Goal: Information Seeking & Learning: Learn about a topic

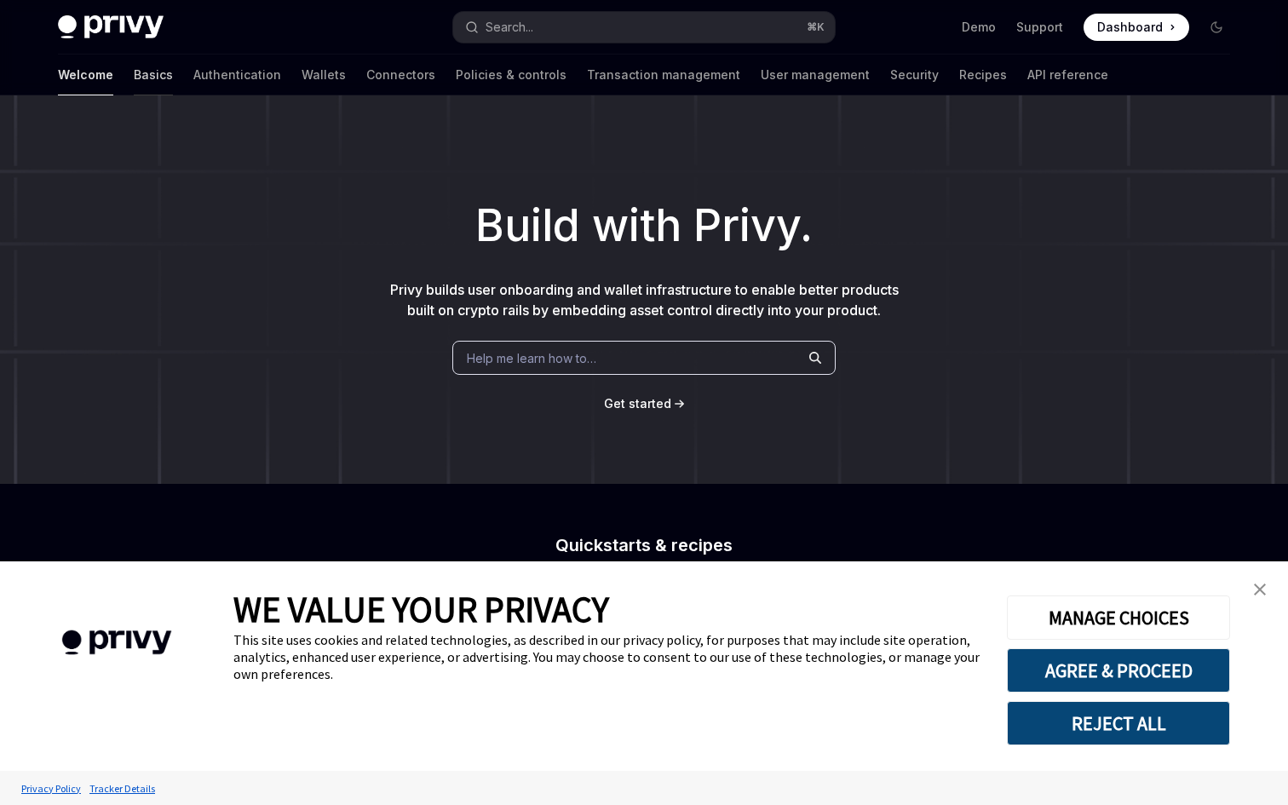
click at [134, 78] on link "Basics" at bounding box center [153, 75] width 39 height 41
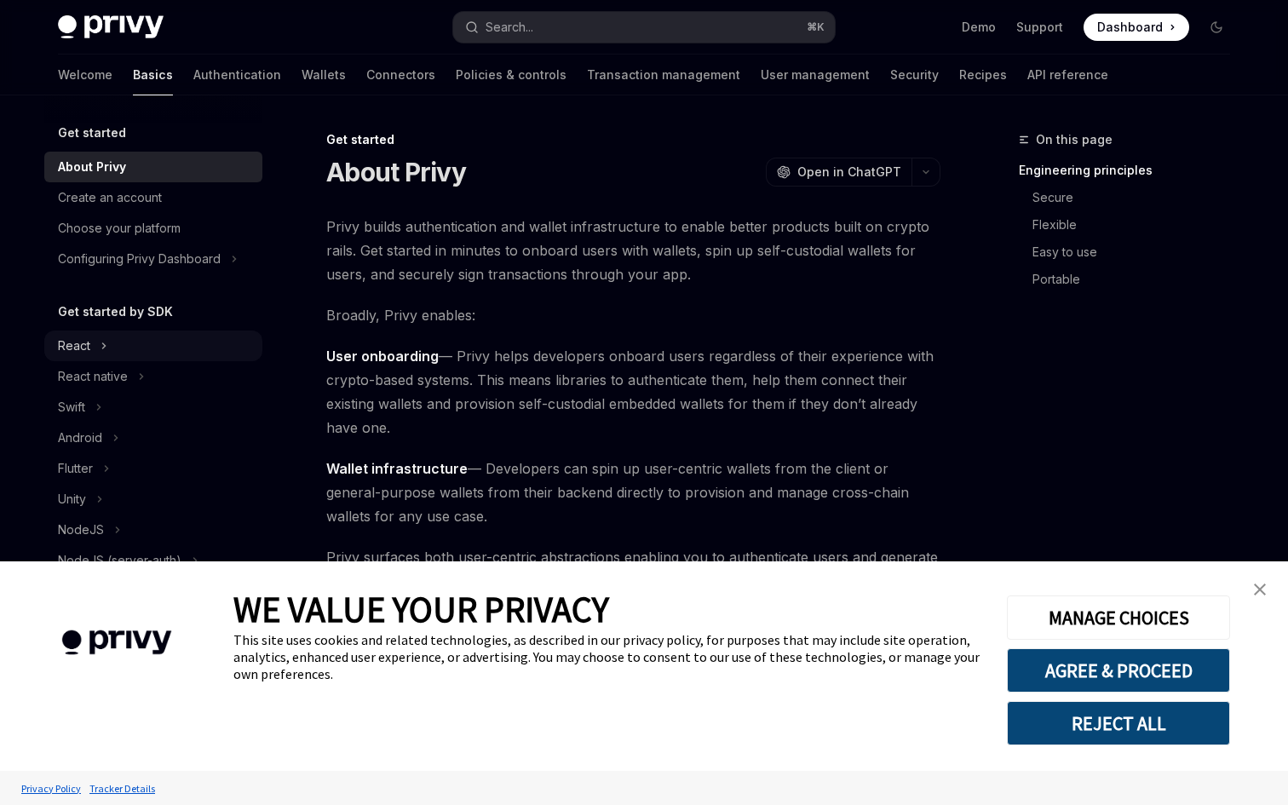
click at [104, 349] on icon at bounding box center [104, 346] width 7 height 20
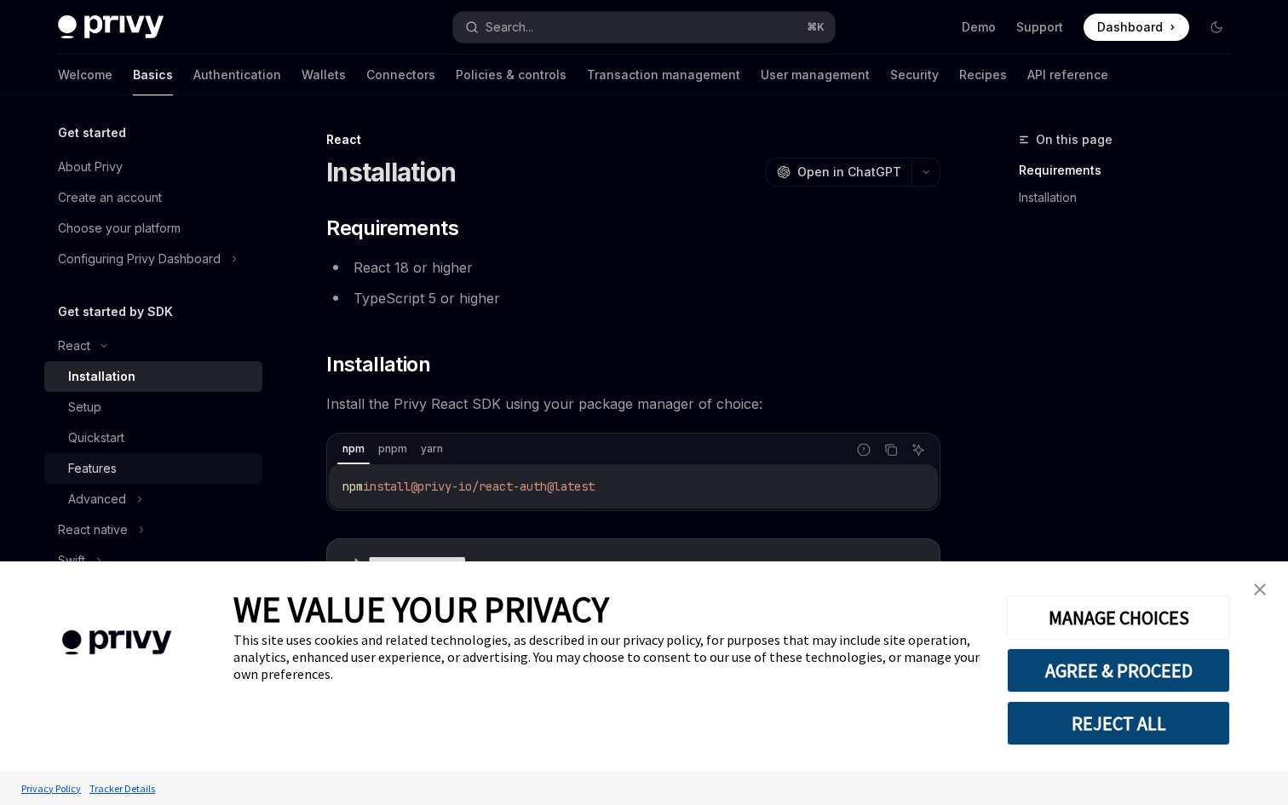
click at [114, 483] on link "Features" at bounding box center [153, 468] width 218 height 31
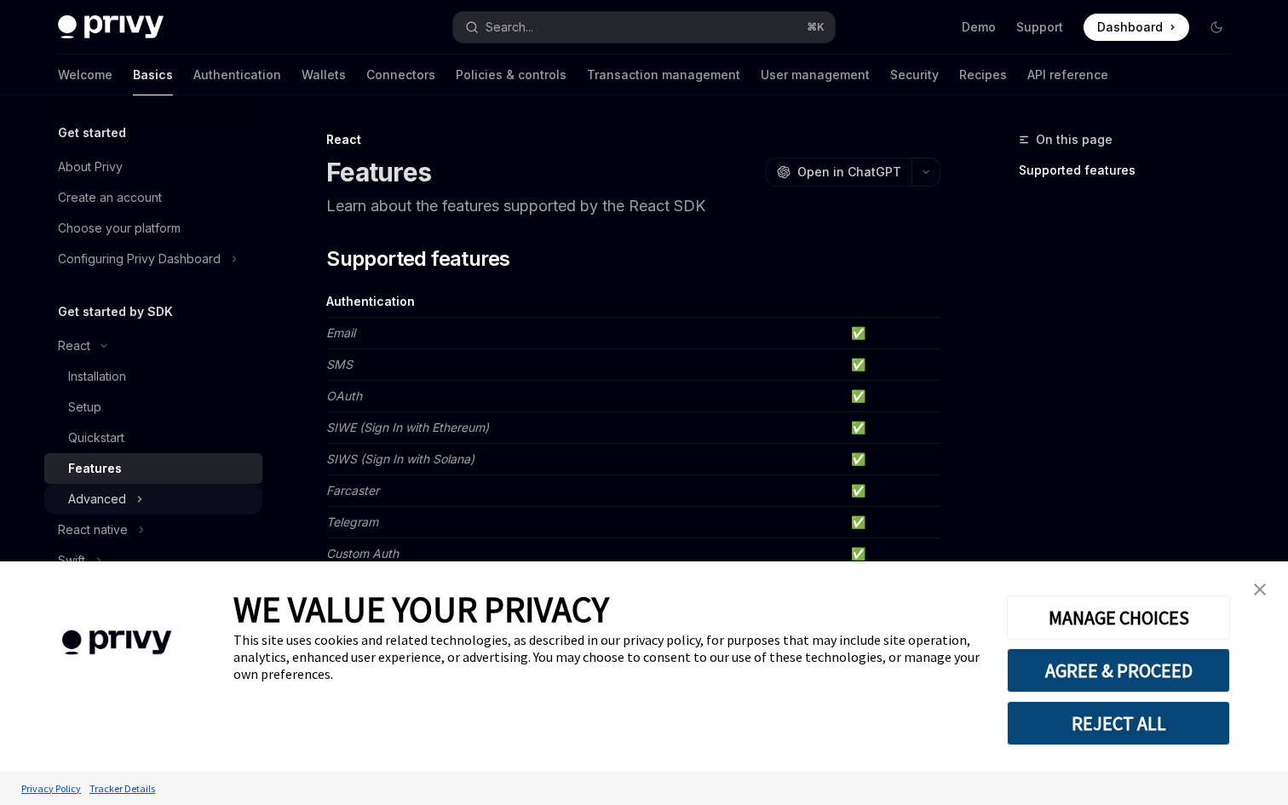
click at [111, 491] on div "Advanced" at bounding box center [97, 499] width 58 height 20
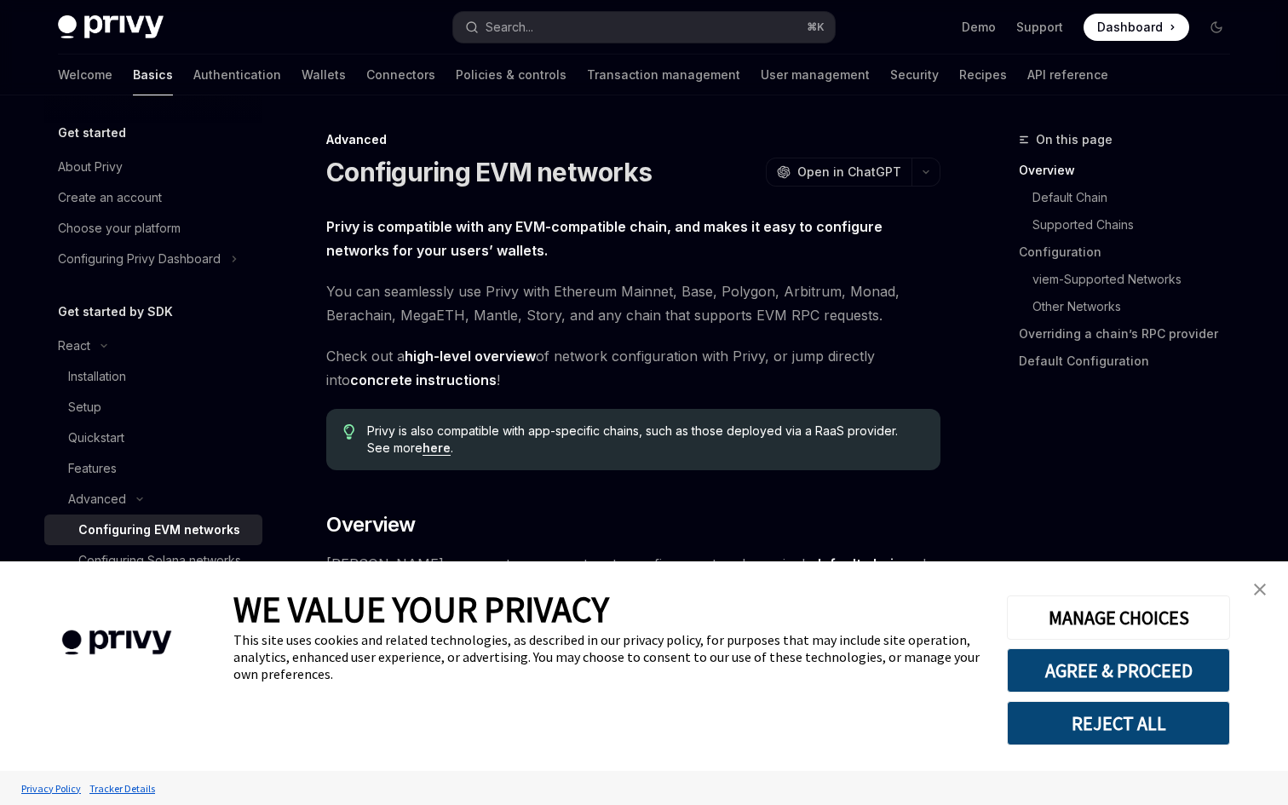
click at [1258, 595] on img "close banner" at bounding box center [1260, 590] width 12 height 12
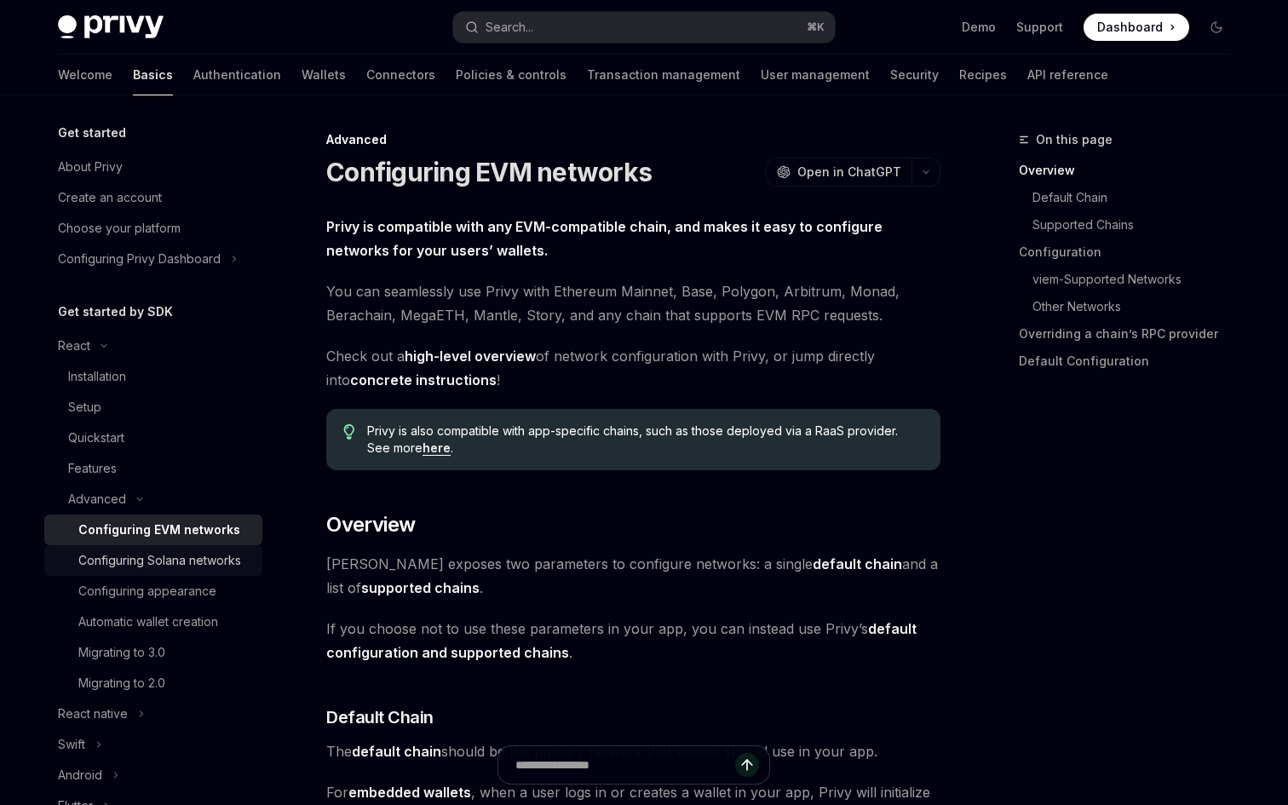
click at [227, 566] on div "Configuring Solana networks" at bounding box center [159, 560] width 163 height 20
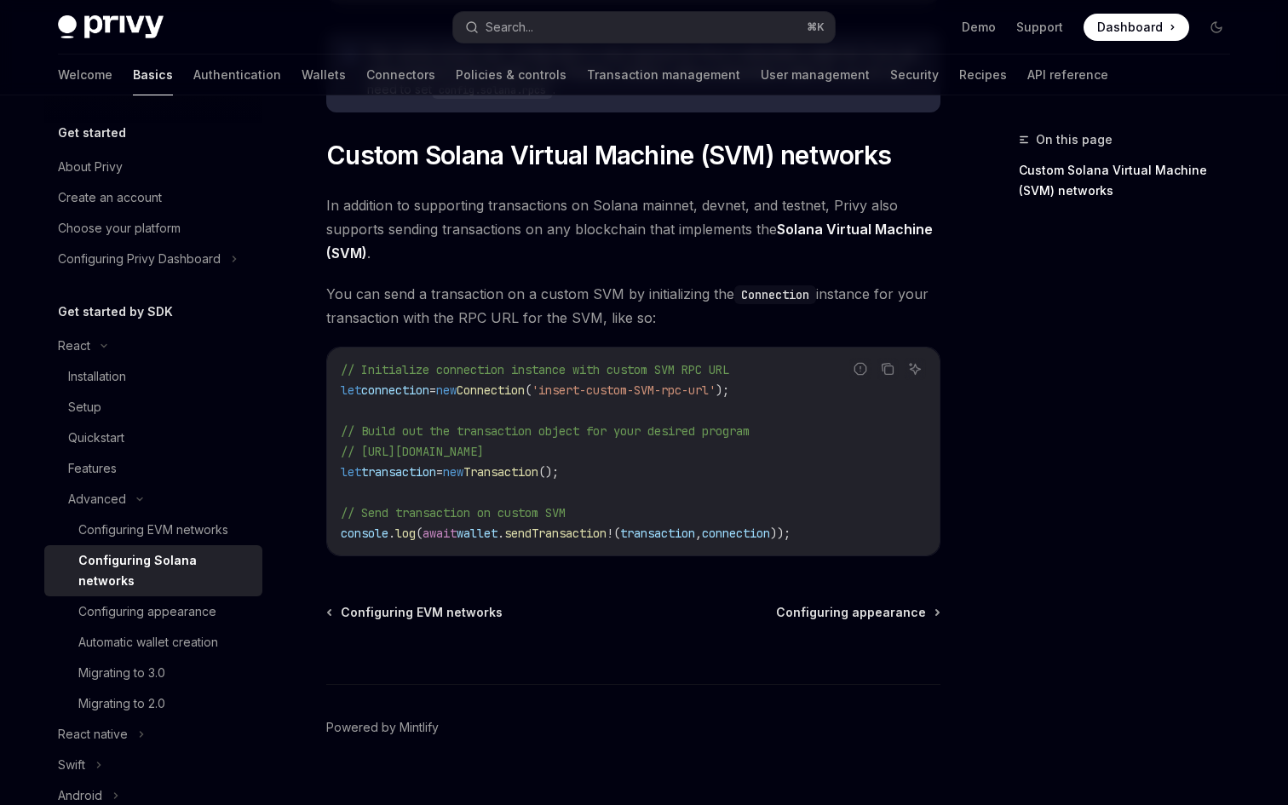
scroll to position [805, 0]
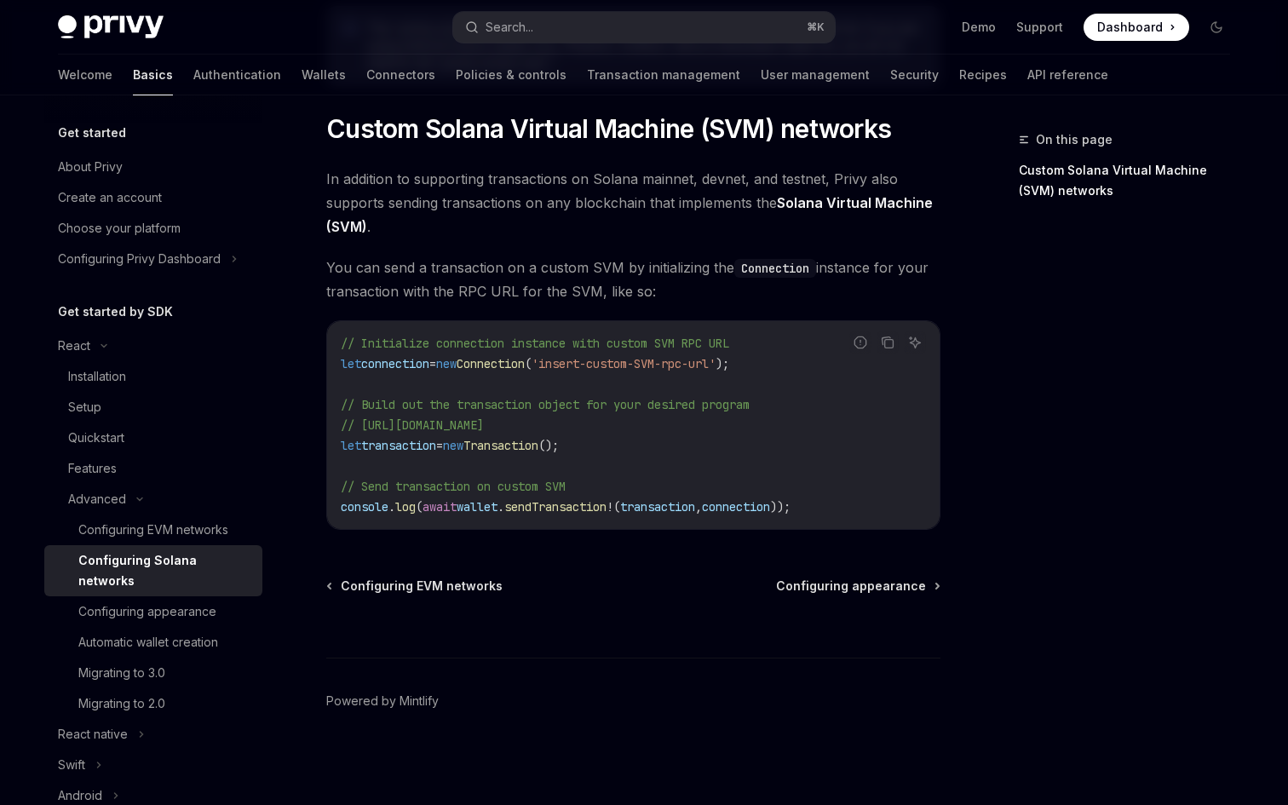
type textarea "*"
click at [336, 20] on div "Privy Docs home page" at bounding box center [249, 27] width 382 height 24
